Goal: Browse casually: Explore the website without a specific task or goal

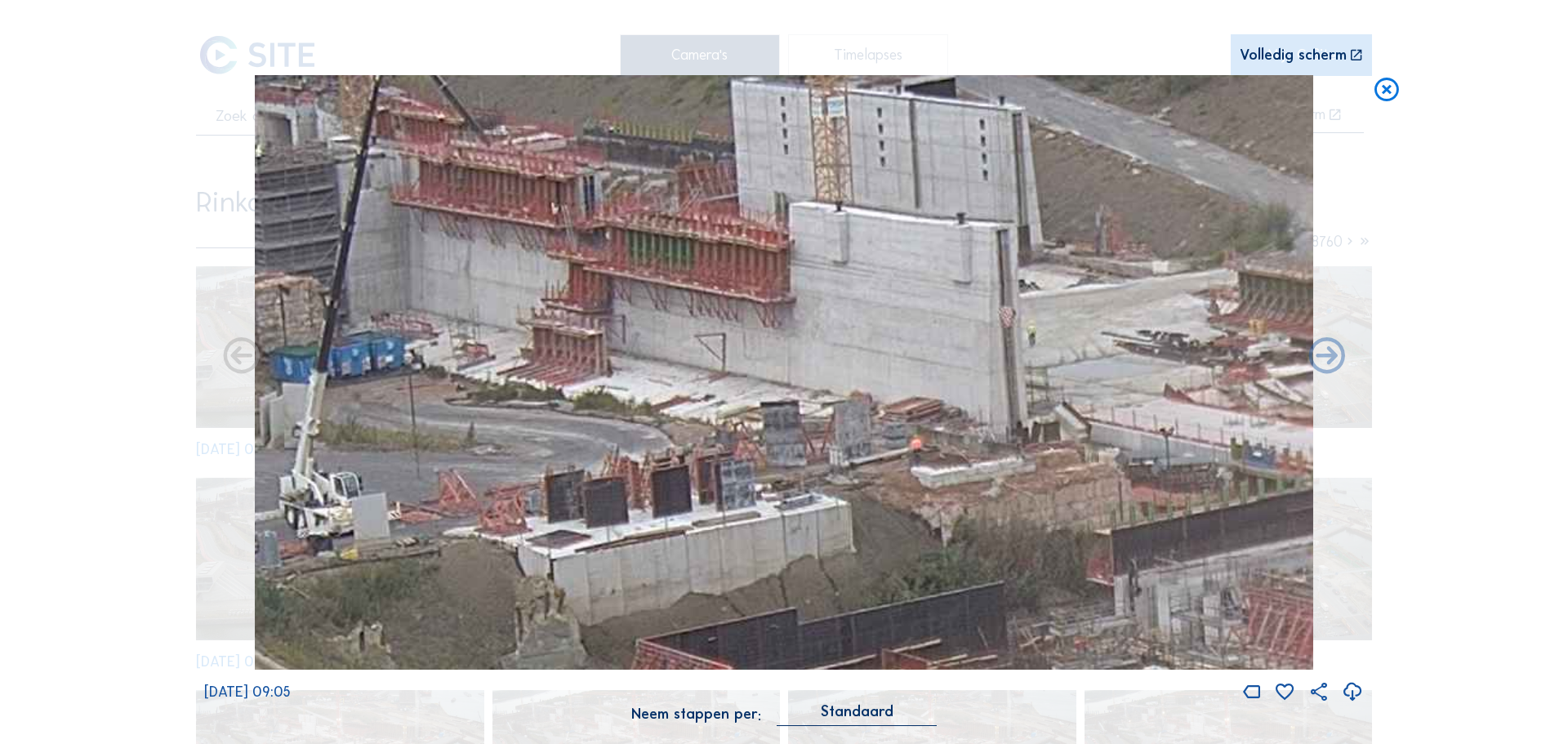
click at [1376, 93] on icon at bounding box center [1387, 90] width 29 height 30
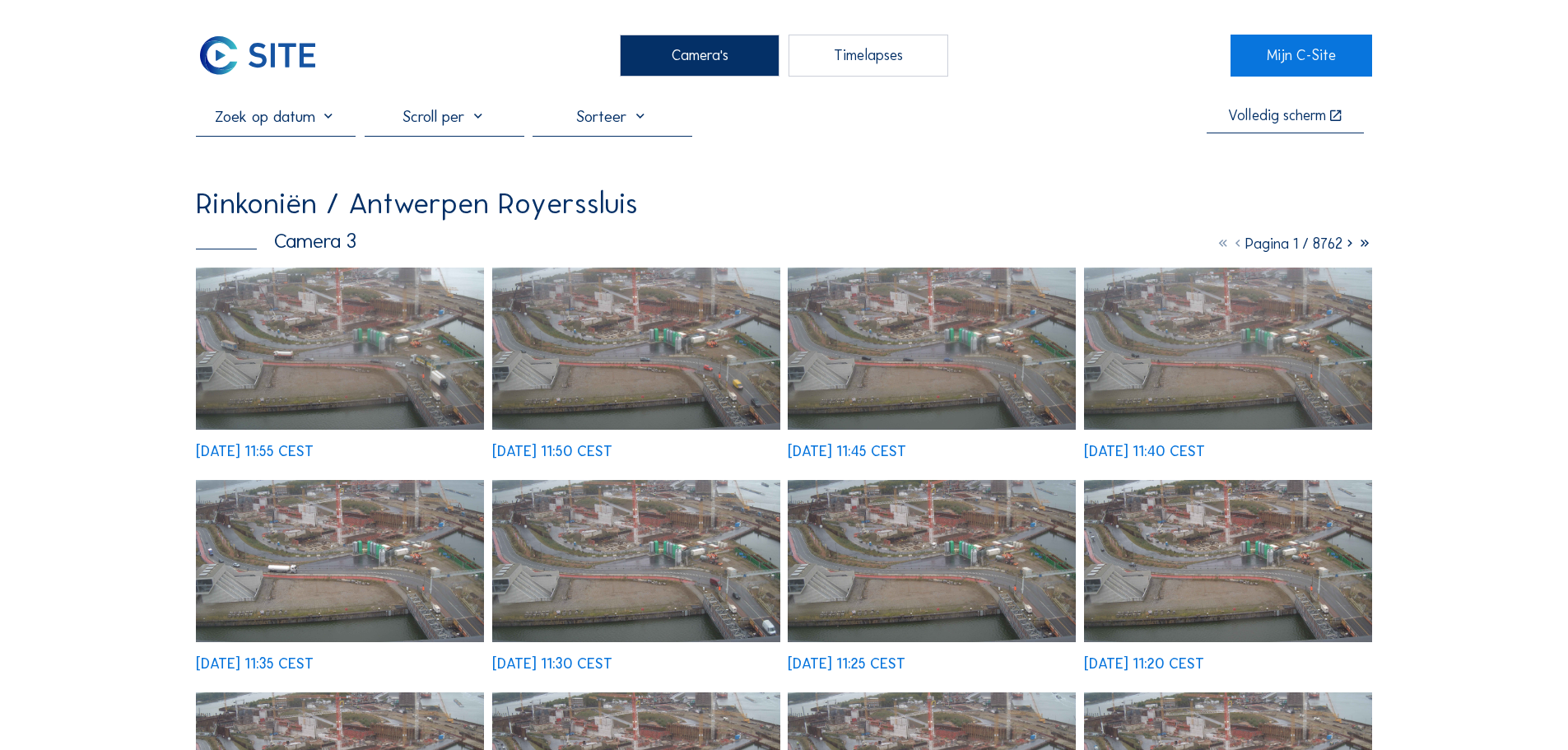
click at [415, 351] on img at bounding box center [340, 349] width 288 height 162
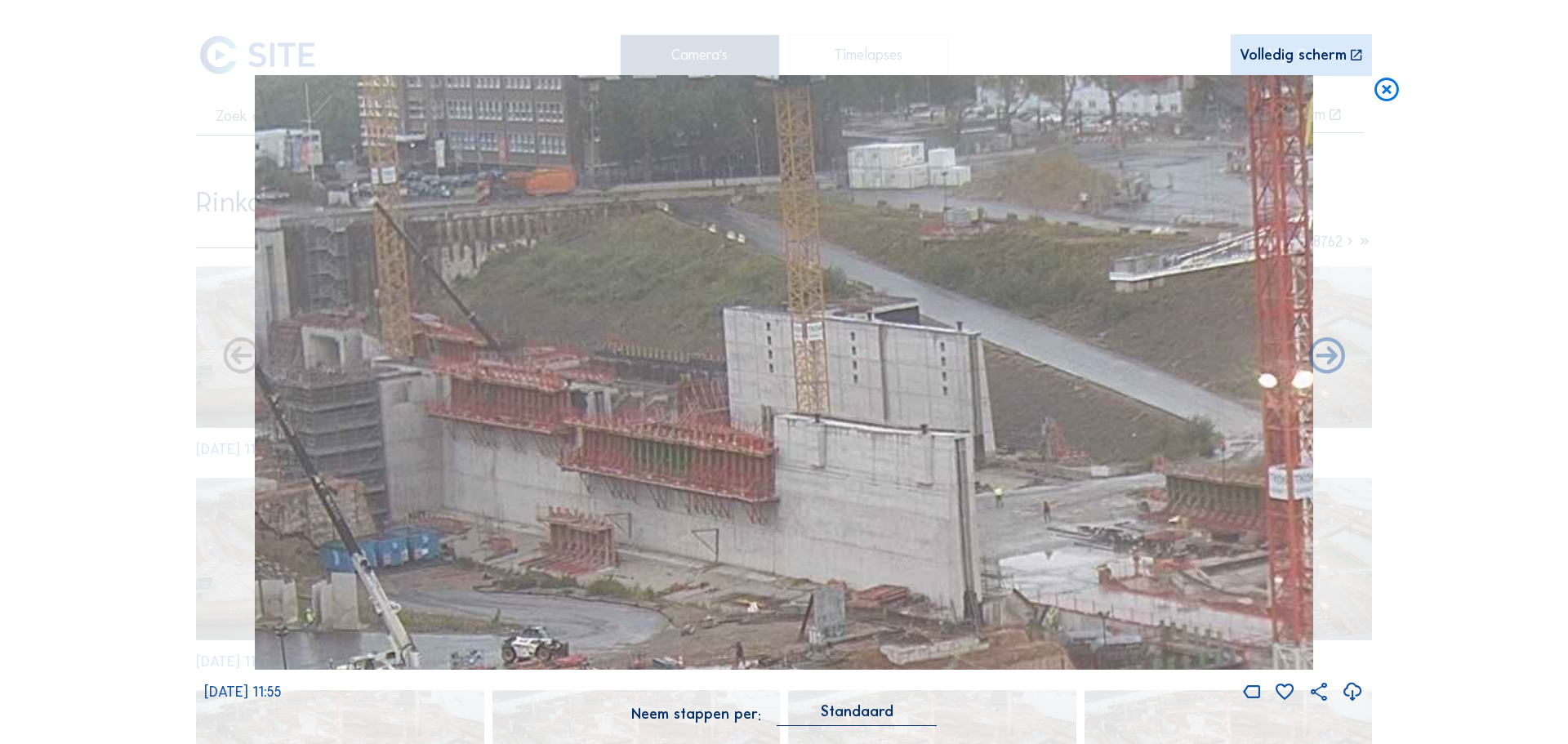
drag, startPoint x: 794, startPoint y: 184, endPoint x: 1210, endPoint y: 404, distance: 470.6
click at [794, 462] on img at bounding box center [784, 372] width 1059 height 596
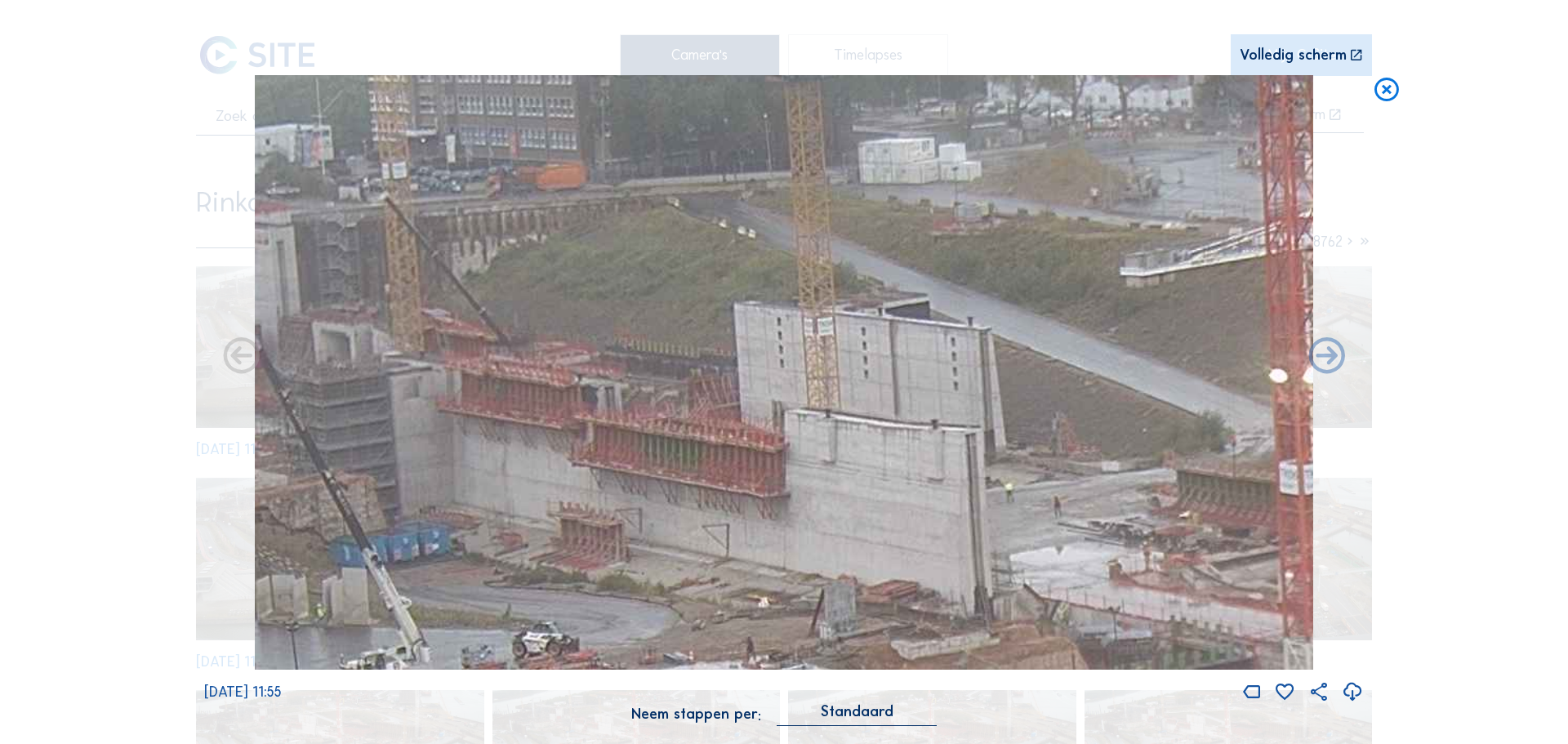
click at [1382, 94] on icon at bounding box center [1387, 90] width 29 height 30
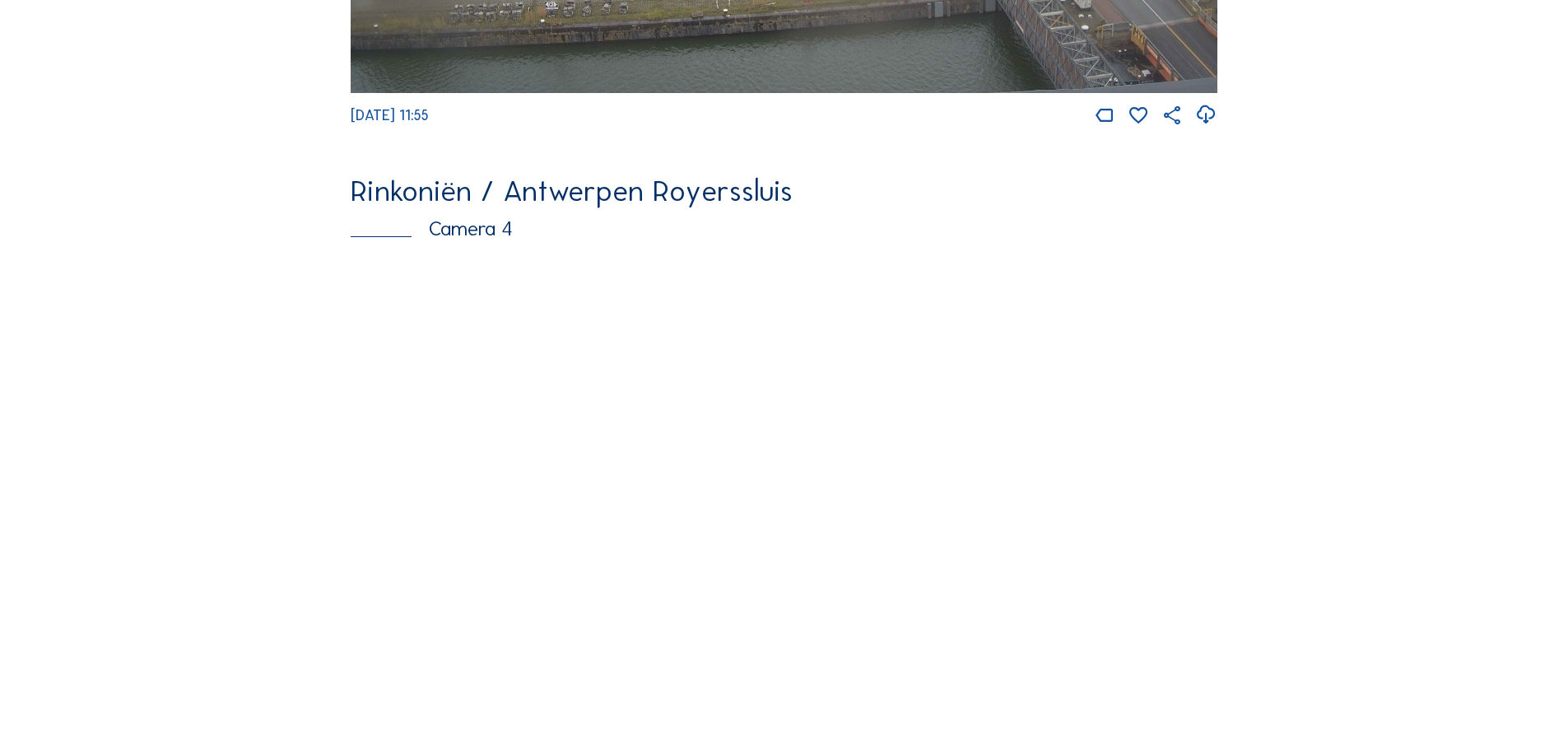
scroll to position [2636, 0]
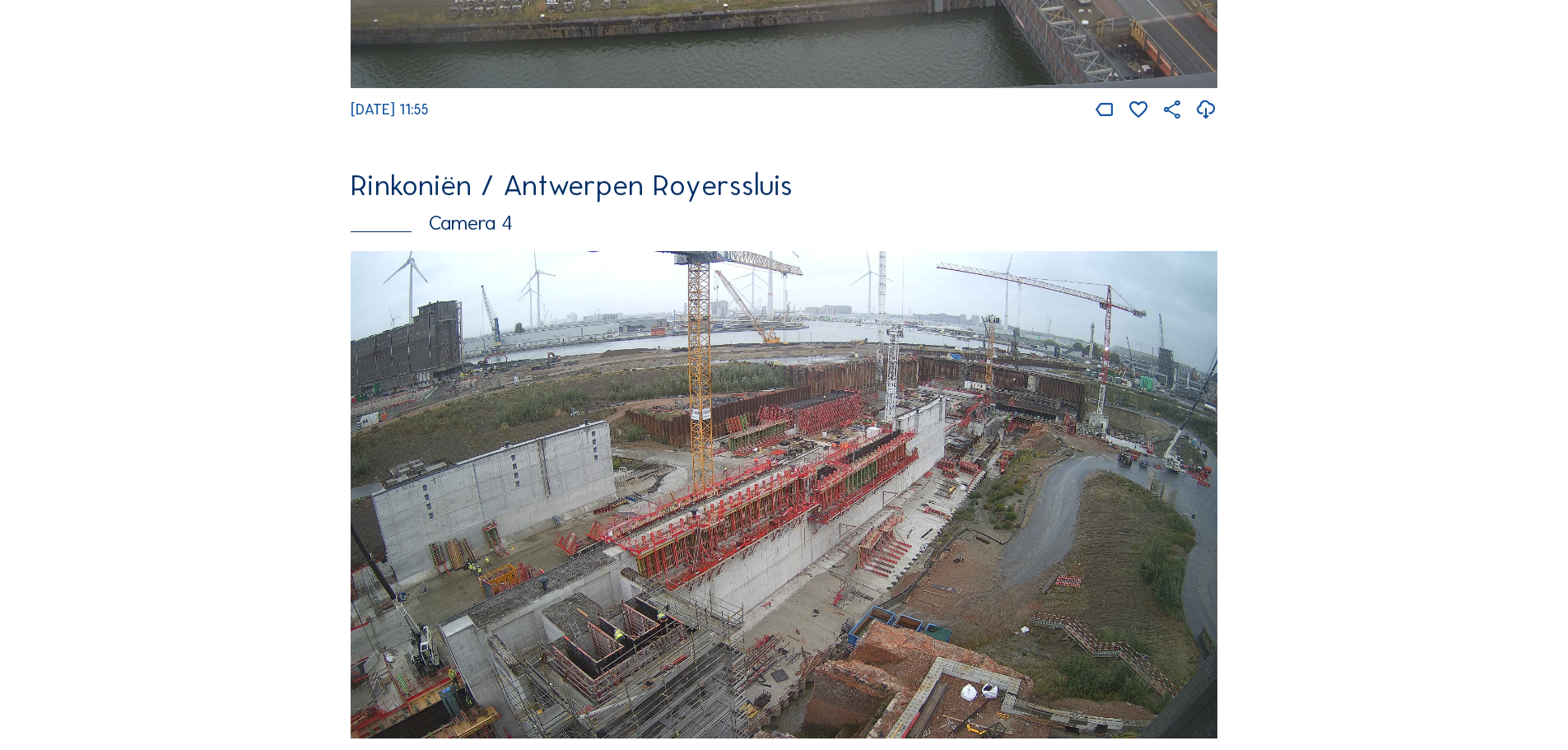
click at [794, 494] on img at bounding box center [784, 496] width 867 height 488
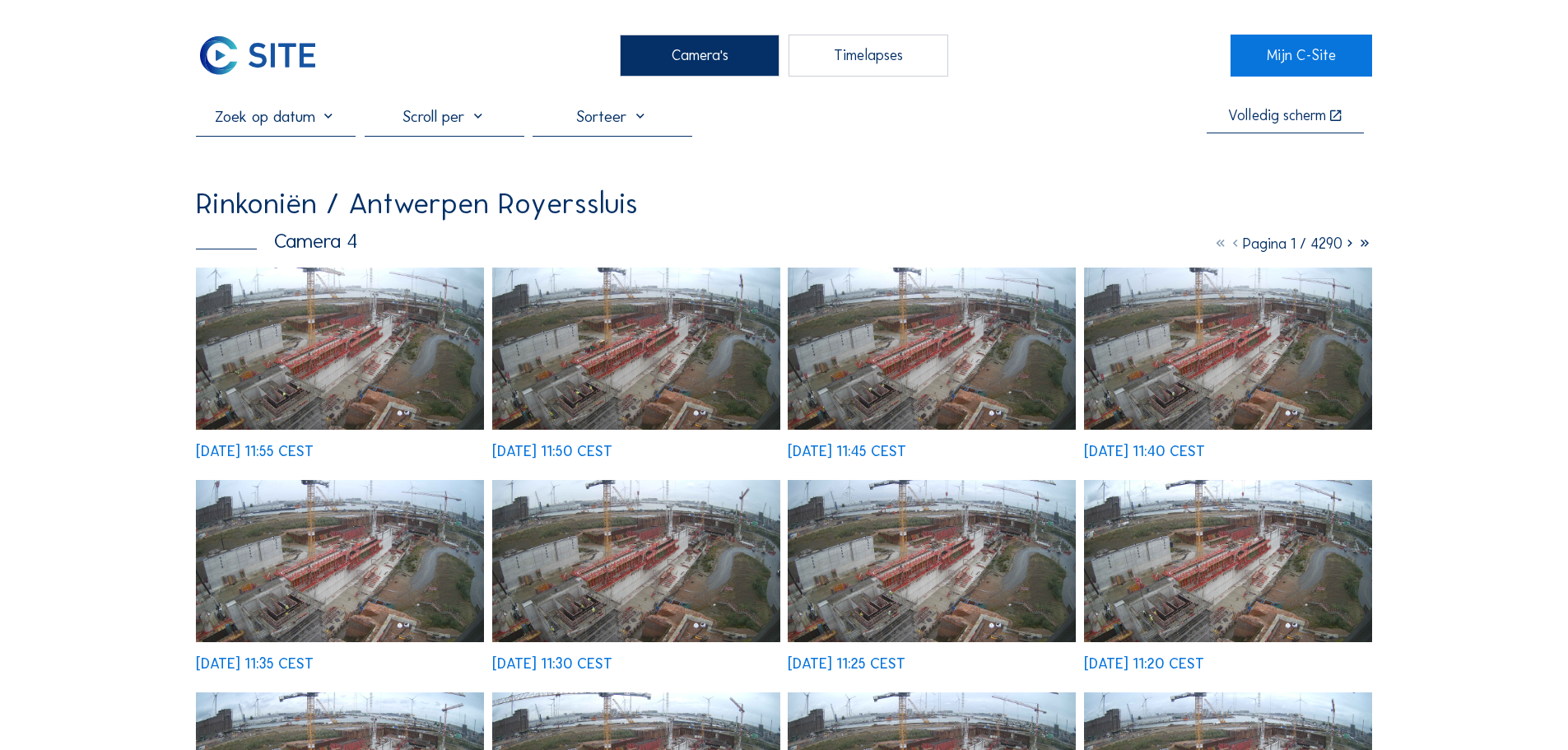
click at [424, 360] on img at bounding box center [340, 349] width 288 height 162
